Goal: Browse casually

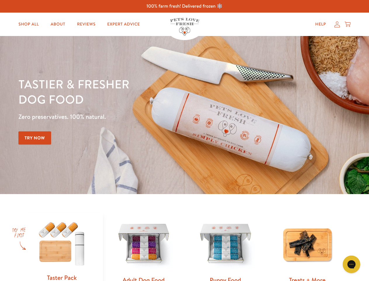
click at [184, 140] on div "Tastier & fresher dog food Zero preservatives. 100% natural. Try Now" at bounding box center [129, 114] width 222 height 77
click at [352, 264] on icon "Gorgias live chat" at bounding box center [352, 264] width 6 height 6
